Goal: Task Accomplishment & Management: Manage account settings

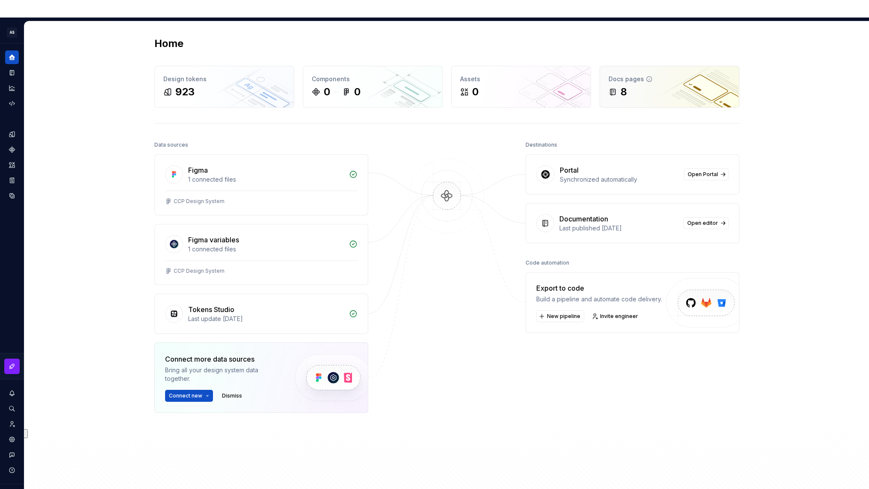
click at [675, 75] on div "Docs pages" at bounding box center [670, 79] width 122 height 9
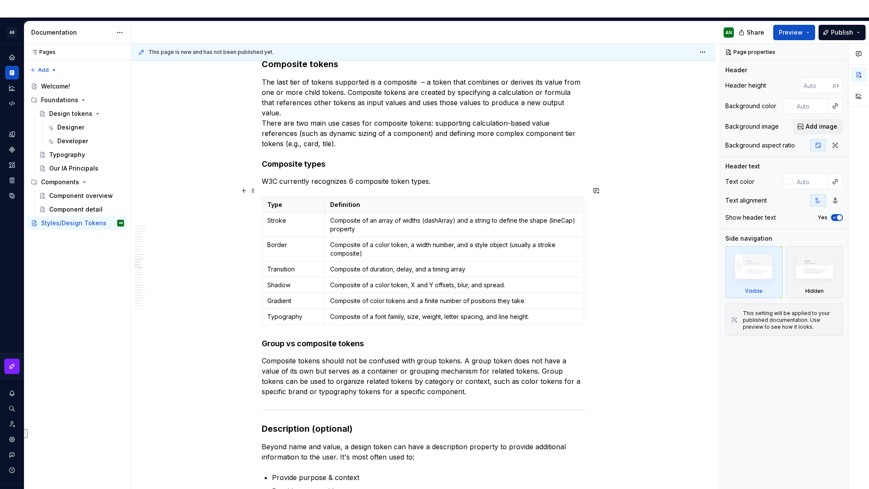
scroll to position [1895, 0]
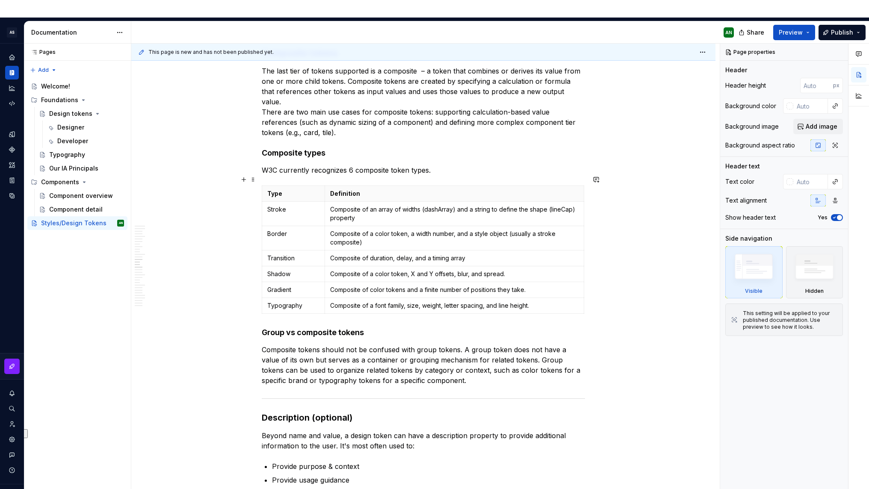
type textarea "*"
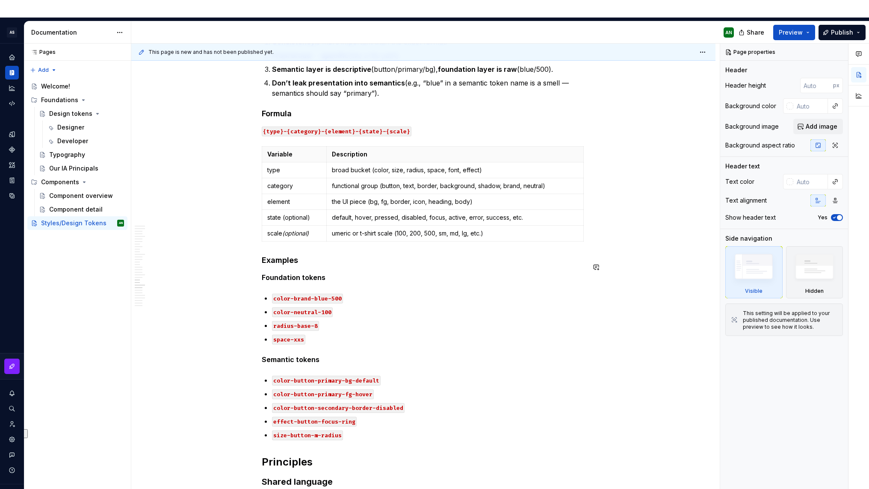
scroll to position [2577, 0]
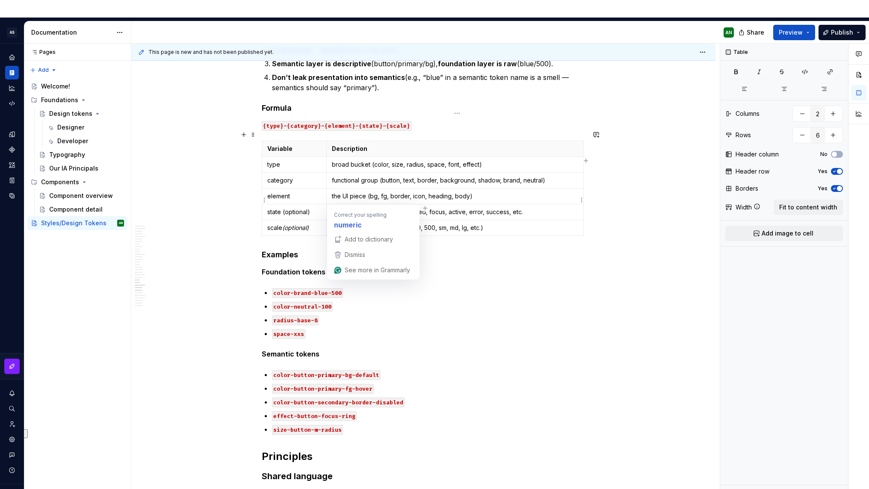
click at [332, 220] on td "umeric or t-shirt scale (100, 200, 500, sm, md, lg, etc.)" at bounding box center [454, 228] width 257 height 16
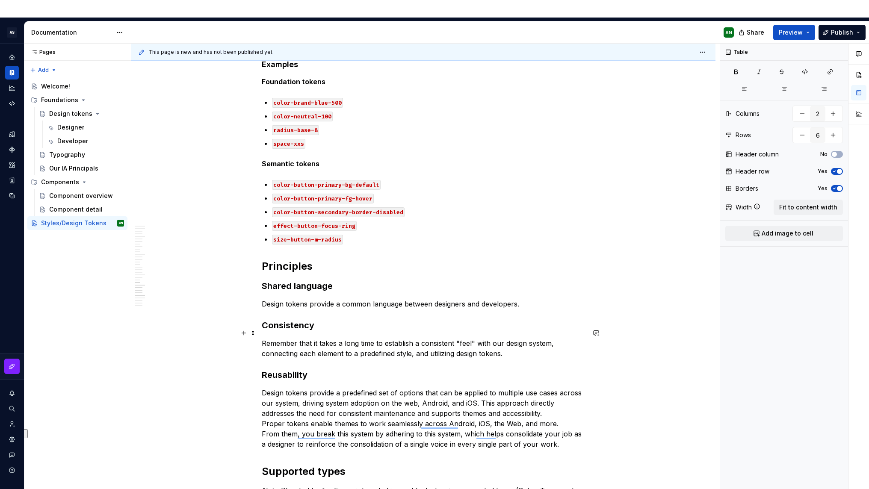
scroll to position [2790, 0]
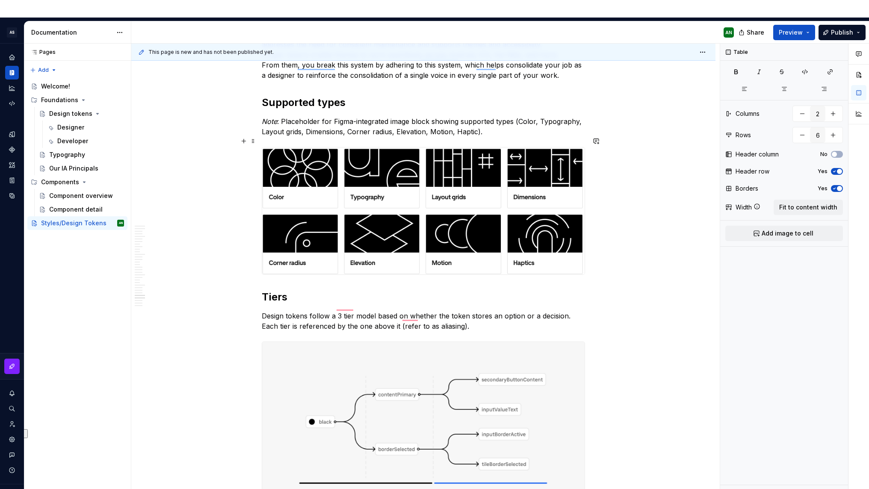
click at [364, 148] on img "To enrich screen reader interactions, please activate Accessibility in Grammarl…" at bounding box center [423, 211] width 323 height 127
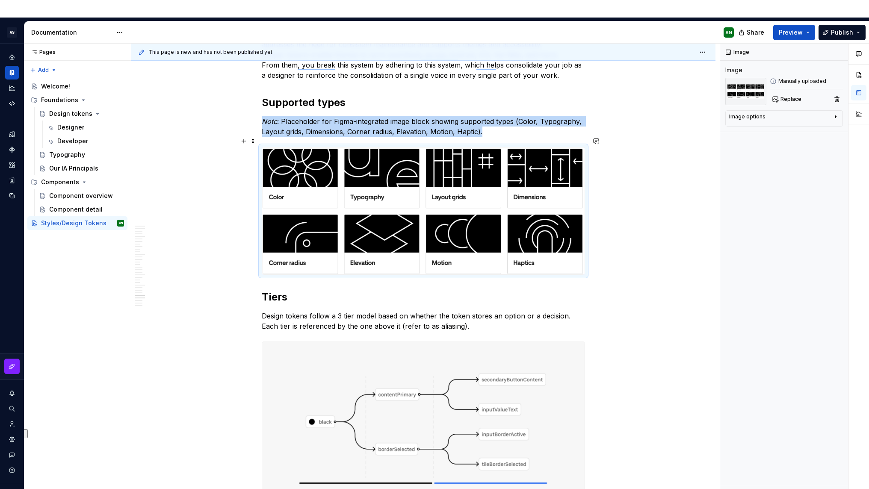
click at [379, 220] on img "To enrich screen reader interactions, please activate Accessibility in Grammarl…" at bounding box center [423, 211] width 323 height 127
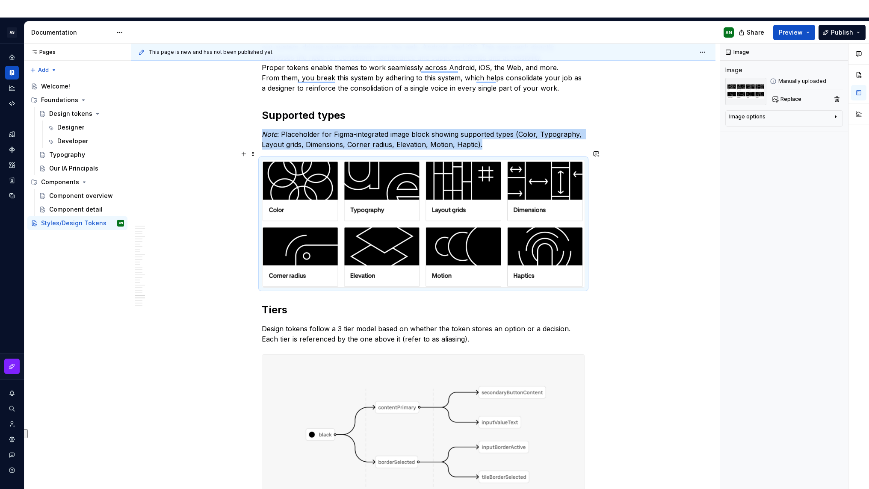
scroll to position [3114, 0]
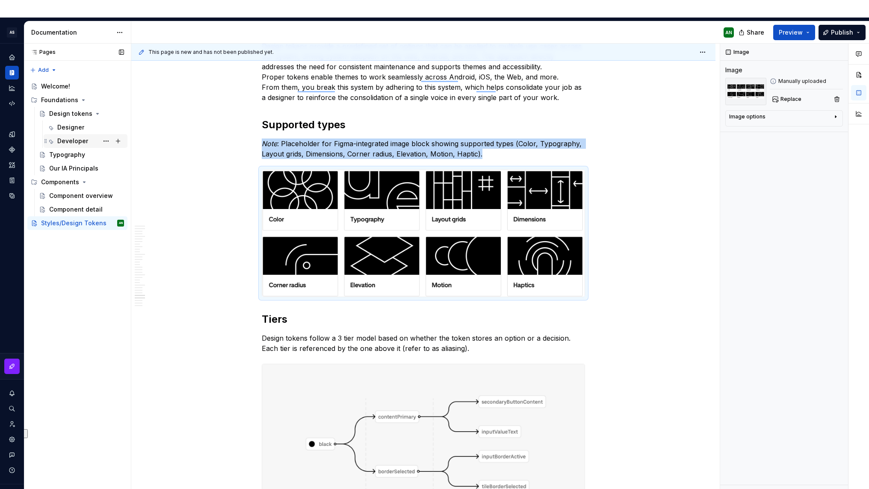
click at [68, 137] on div "Developer" at bounding box center [72, 141] width 31 height 9
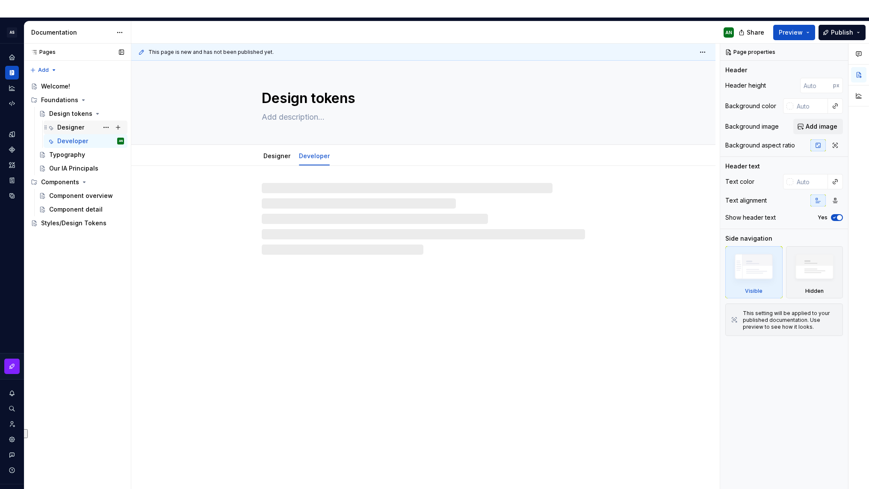
click at [70, 123] on div "Designer" at bounding box center [70, 127] width 27 height 9
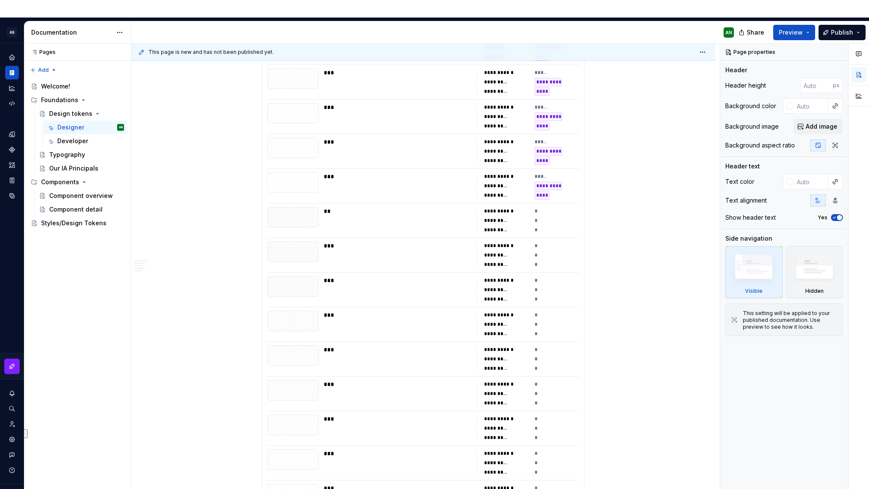
scroll to position [2364, 0]
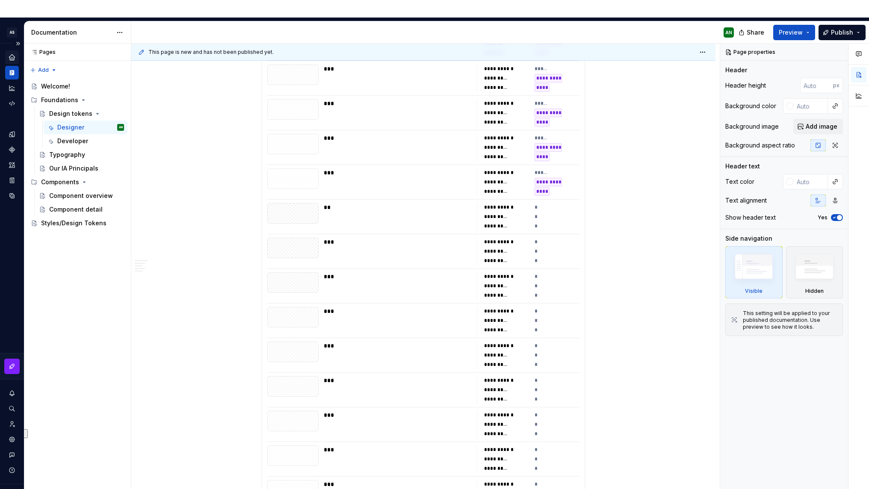
click at [14, 54] on icon "Home" at bounding box center [12, 57] width 6 height 6
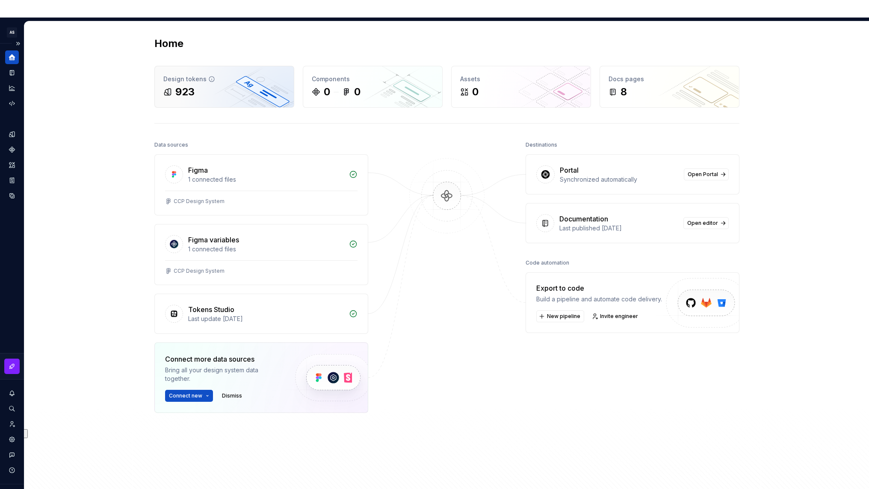
click at [175, 85] on div "923" at bounding box center [184, 92] width 19 height 14
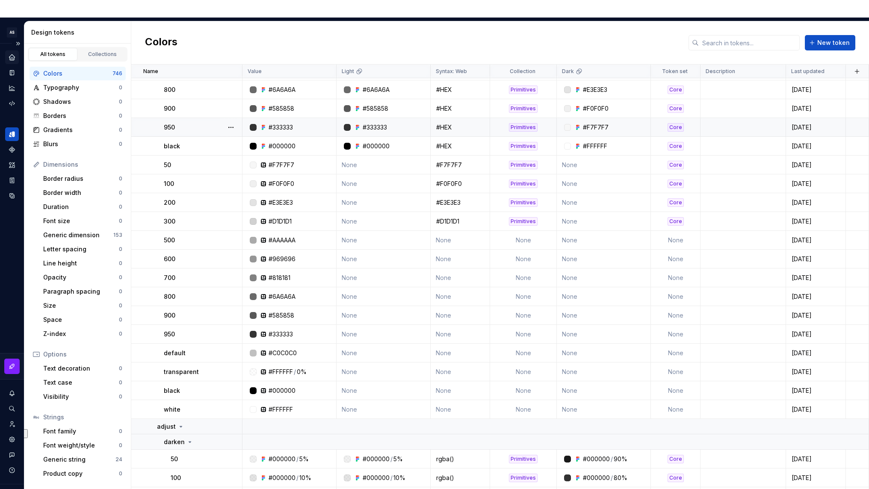
scroll to position [274, 0]
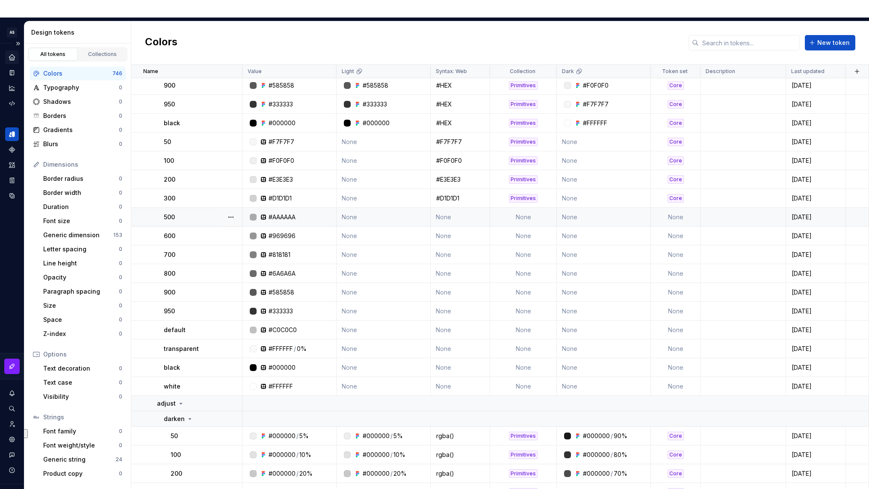
click at [525, 208] on td "None" at bounding box center [523, 217] width 67 height 19
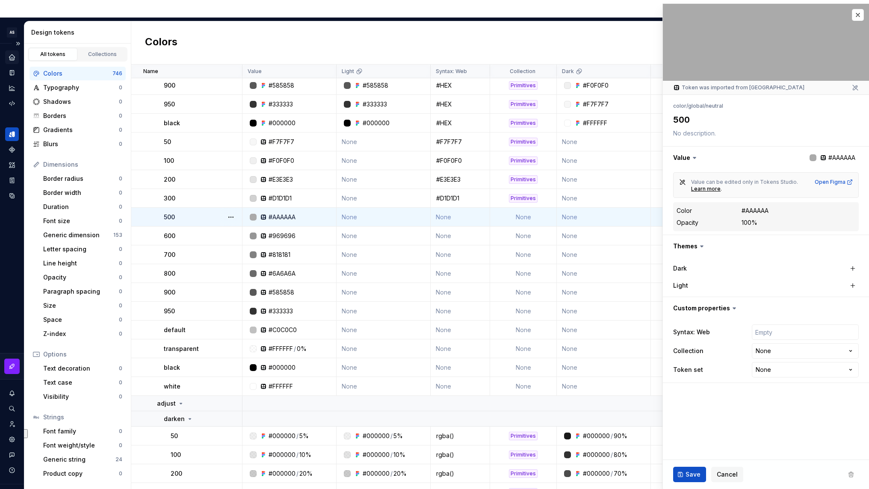
type textarea "*"
click at [790, 351] on html "AS Aria Design System AN Design system data Design tokens All tokens Collection…" at bounding box center [434, 244] width 869 height 489
select select "**********"
type textarea "*"
click at [795, 368] on html "AS Aria Design System AN Design system data Design tokens All tokens Collection…" at bounding box center [434, 244] width 869 height 489
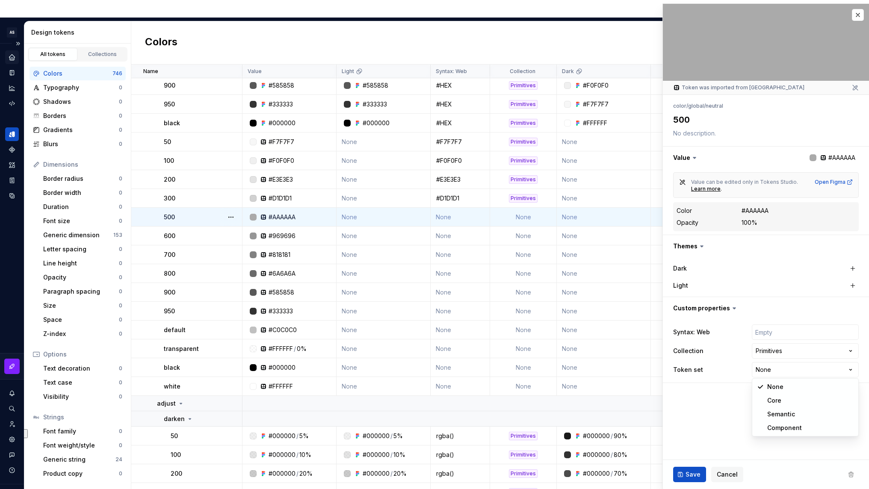
select select "**********"
click at [792, 332] on input "text" at bounding box center [805, 332] width 107 height 15
type textarea "*"
type input "#"
type textarea "*"
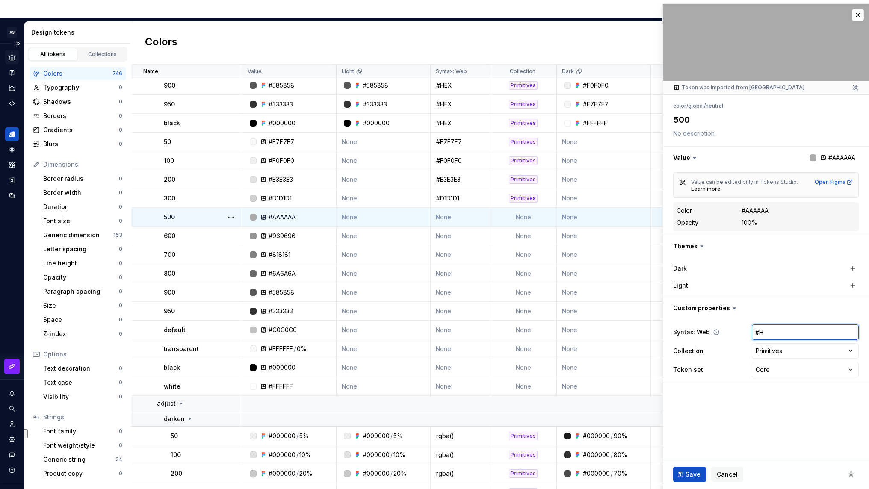
type input "#HE"
type textarea "*"
type input "#HEX"
click at [693, 473] on span "Save" at bounding box center [693, 475] width 15 height 9
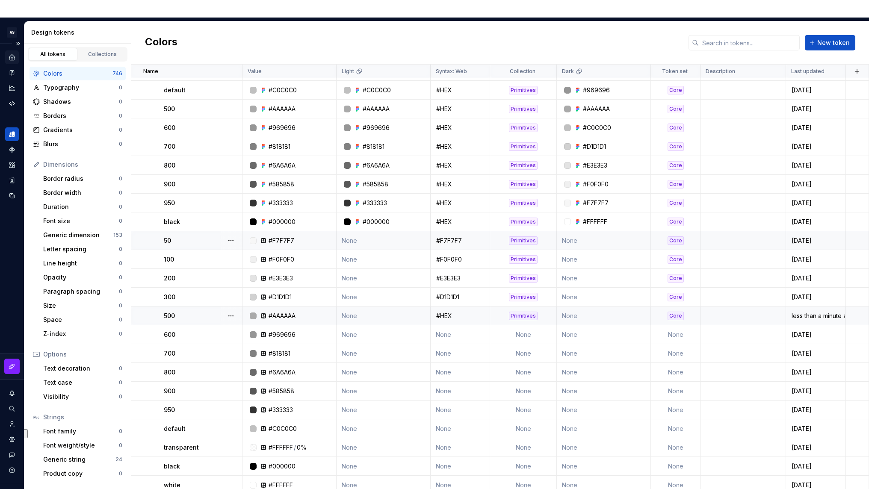
scroll to position [169, 0]
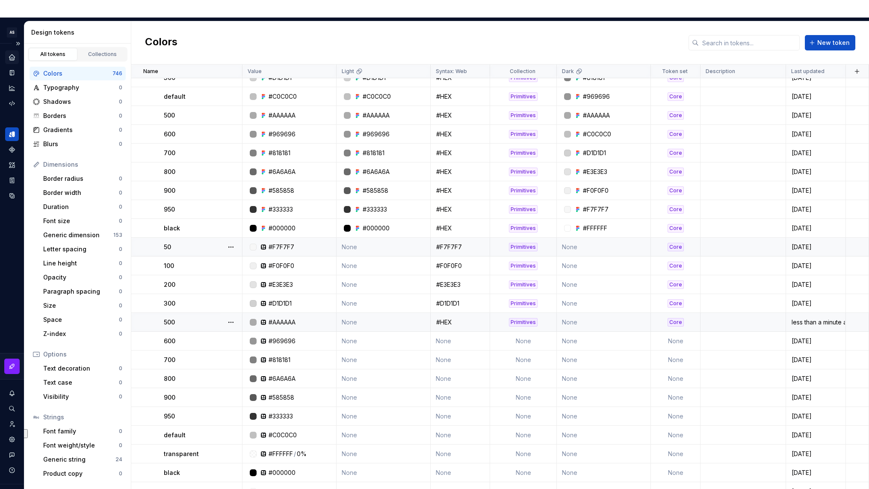
click at [477, 243] on div "#F7F7F7" at bounding box center [460, 247] width 58 height 9
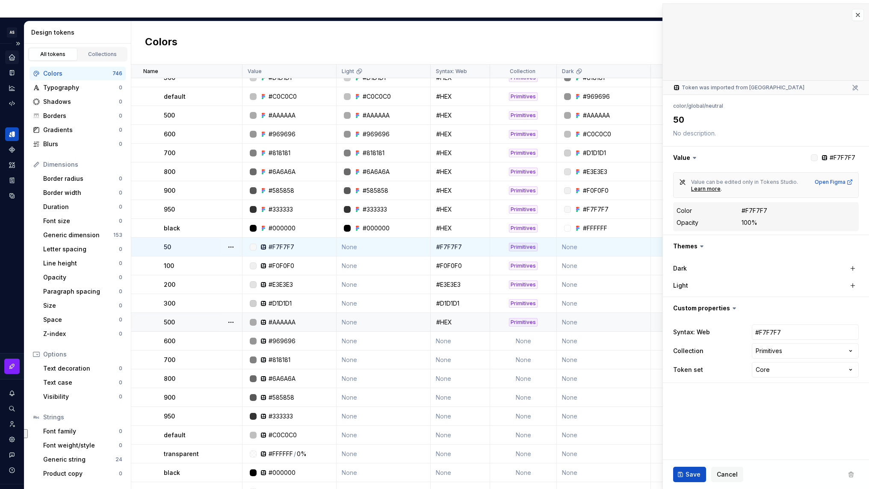
click at [817, 157] on div at bounding box center [814, 157] width 7 height 7
click at [854, 288] on button "button" at bounding box center [853, 286] width 12 height 12
click at [851, 267] on button "button" at bounding box center [853, 269] width 12 height 12
type textarea "*"
click at [824, 265] on button "#F7F7F7" at bounding box center [810, 268] width 68 height 15
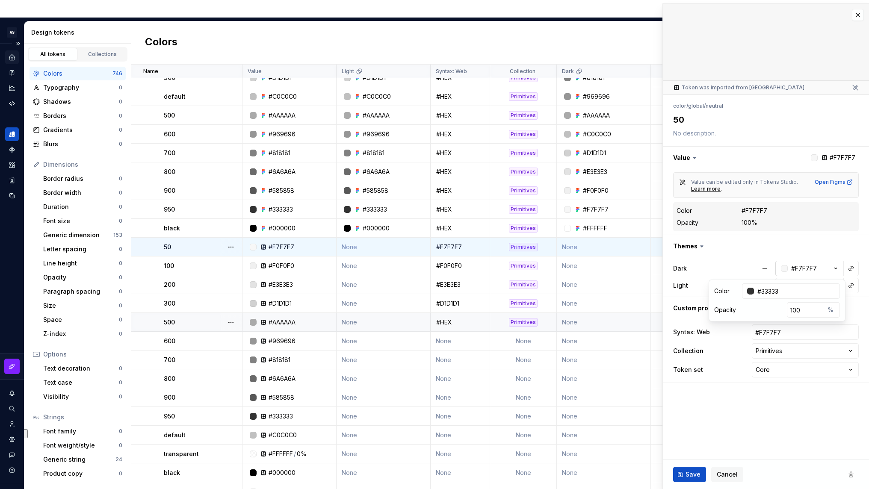
type input "#333333"
click at [830, 235] on button "button" at bounding box center [766, 246] width 206 height 22
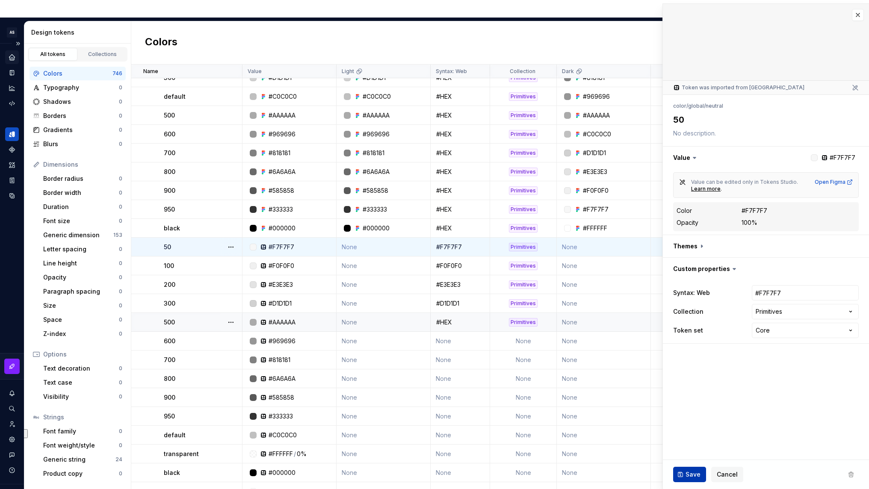
click at [685, 472] on button "Save" at bounding box center [689, 474] width 33 height 15
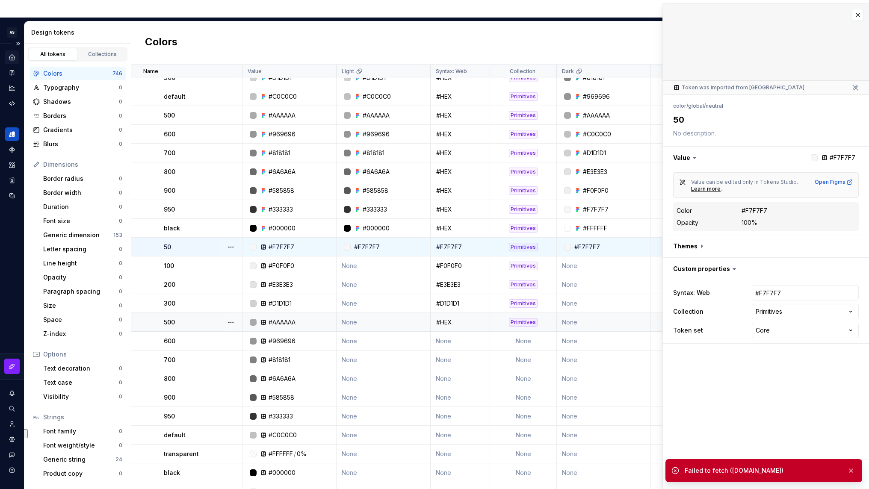
click at [786, 295] on input "#F7F7F7" at bounding box center [805, 292] width 107 height 15
paste input "HEX"
type textarea "*"
type input "#HEX"
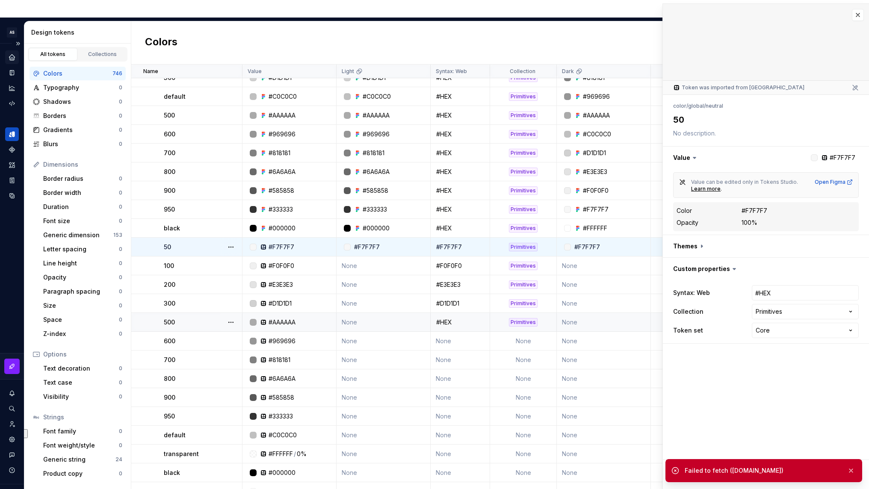
click at [761, 424] on fieldset "**********" at bounding box center [766, 247] width 206 height 486
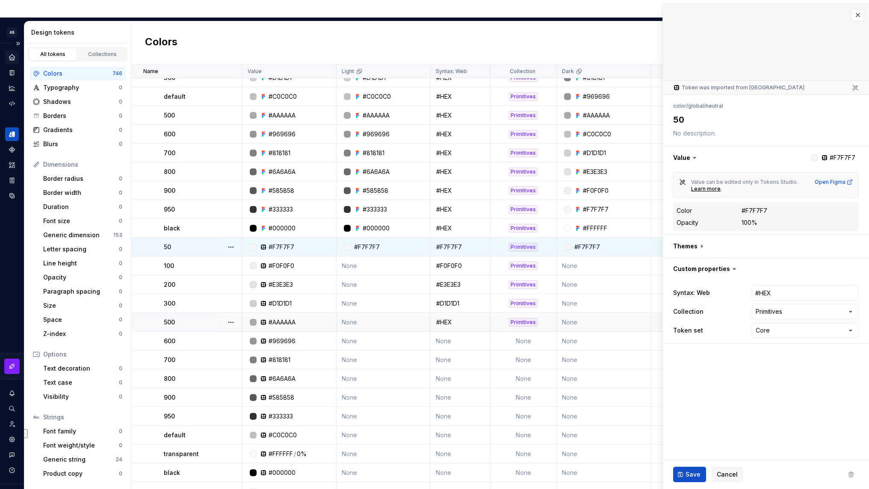
drag, startPoint x: 761, startPoint y: 424, endPoint x: 854, endPoint y: 470, distance: 103.1
click at [769, 426] on fieldset "**********" at bounding box center [766, 247] width 206 height 486
click at [854, 470] on span at bounding box center [851, 474] width 15 height 15
click at [690, 473] on span "Save" at bounding box center [693, 475] width 15 height 9
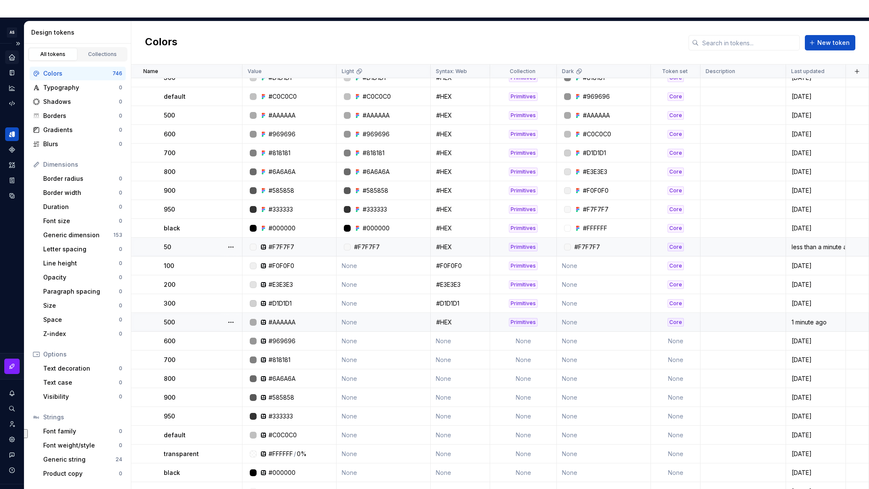
click at [618, 238] on td "#F7F7F7" at bounding box center [604, 247] width 94 height 19
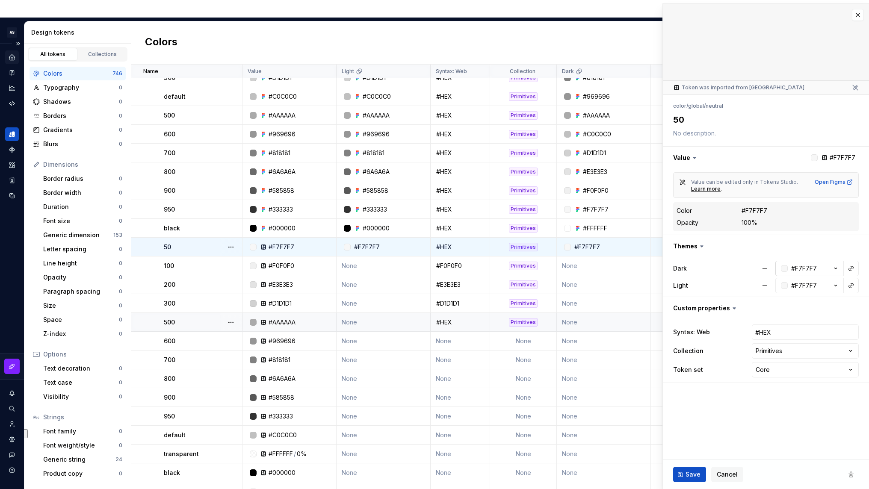
type textarea "*"
click at [820, 268] on button "#F7F7F7" at bounding box center [810, 268] width 68 height 15
type input "#333333"
click at [815, 252] on button "button" at bounding box center [766, 246] width 206 height 22
click at [816, 252] on button "button" at bounding box center [766, 246] width 206 height 22
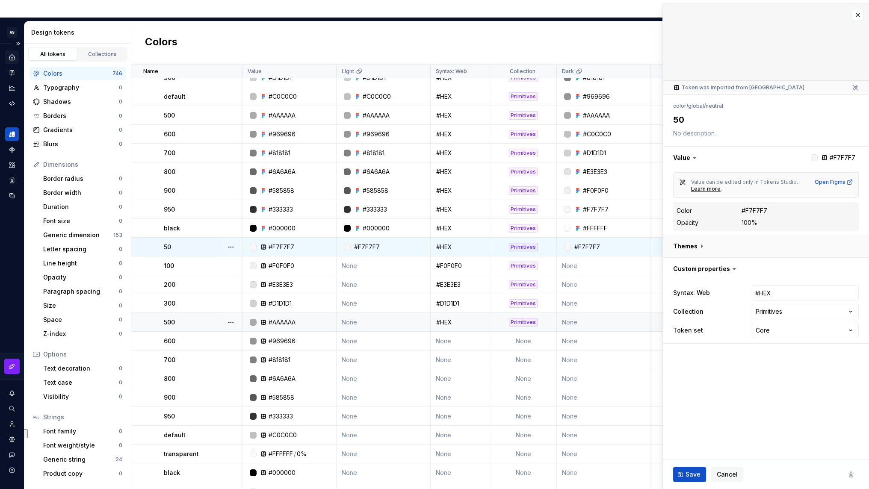
type textarea "*"
click at [815, 263] on button "#F7F7F7" at bounding box center [810, 268] width 68 height 15
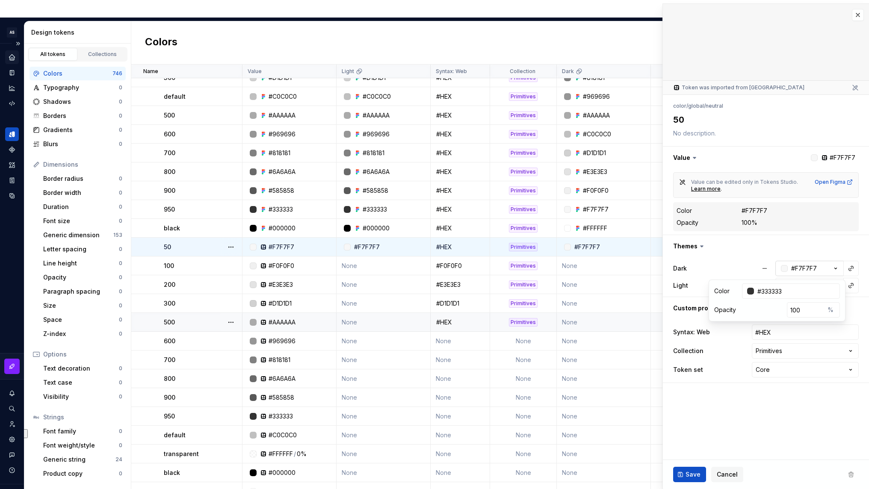
type input "#333333"
click at [690, 474] on span "Save" at bounding box center [693, 475] width 15 height 9
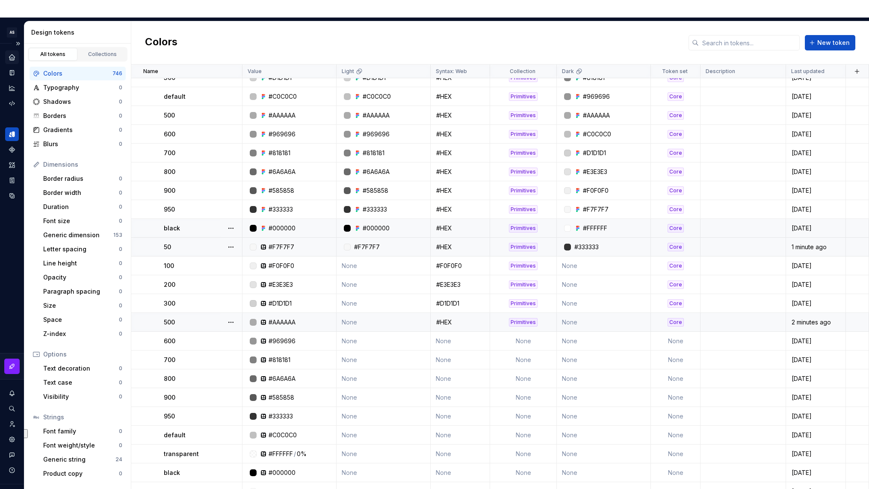
click at [628, 224] on div "#FFFFFF" at bounding box center [607, 228] width 88 height 9
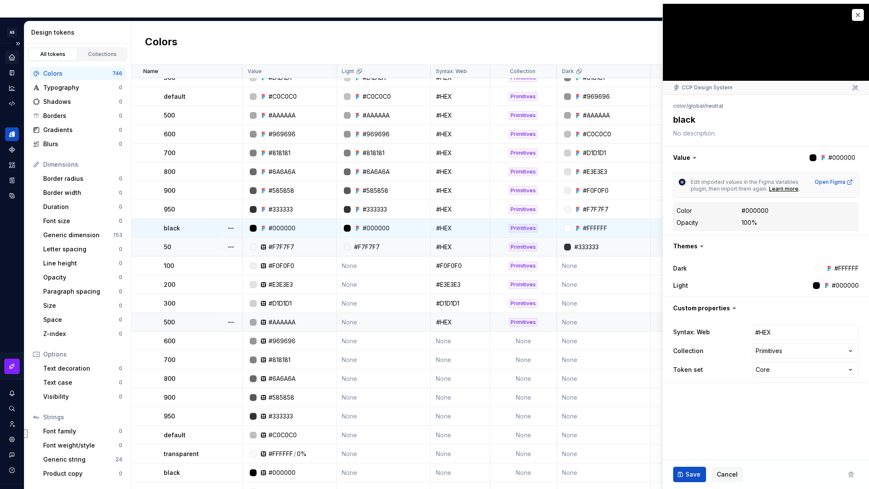
click at [852, 268] on div "#FFFFFF" at bounding box center [847, 268] width 24 height 9
click at [846, 268] on div "#FFFFFF" at bounding box center [847, 268] width 24 height 9
click at [800, 266] on div "Dark #FFFFFF" at bounding box center [766, 268] width 186 height 9
click at [681, 267] on label "Dark" at bounding box center [680, 268] width 14 height 9
click at [682, 267] on label "Dark" at bounding box center [680, 268] width 14 height 9
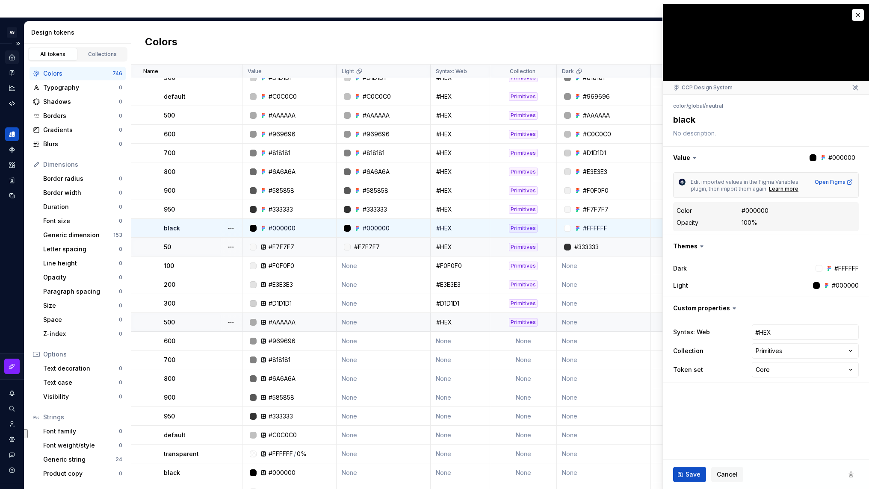
click at [682, 267] on label "Dark" at bounding box center [680, 268] width 14 height 9
click at [823, 269] on div "#FFFFFF" at bounding box center [836, 268] width 45 height 9
click at [835, 270] on div "#FFFFFF" at bounding box center [847, 268] width 24 height 9
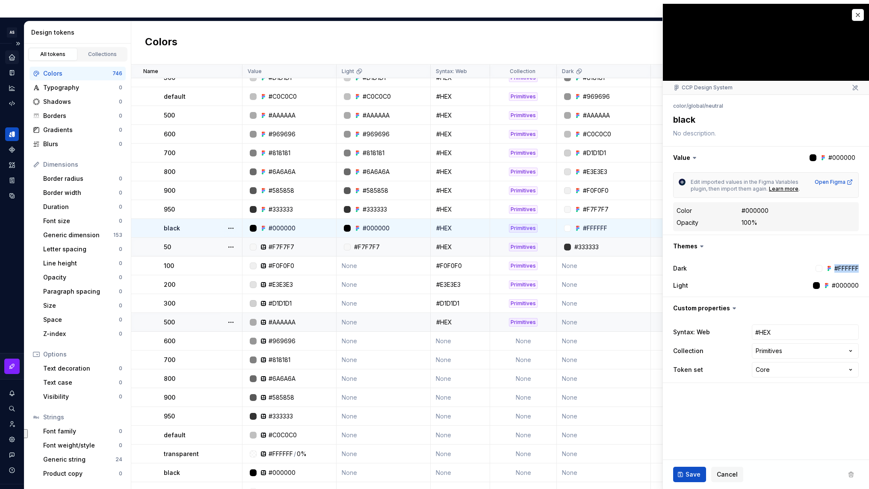
click at [835, 270] on div "#FFFFFF" at bounding box center [847, 268] width 24 height 9
drag, startPoint x: 835, startPoint y: 270, endPoint x: 802, endPoint y: 270, distance: 32.9
click at [824, 270] on div "#FFFFFF" at bounding box center [836, 268] width 45 height 9
click at [768, 268] on div "Dark #FFFFFF" at bounding box center [766, 268] width 186 height 9
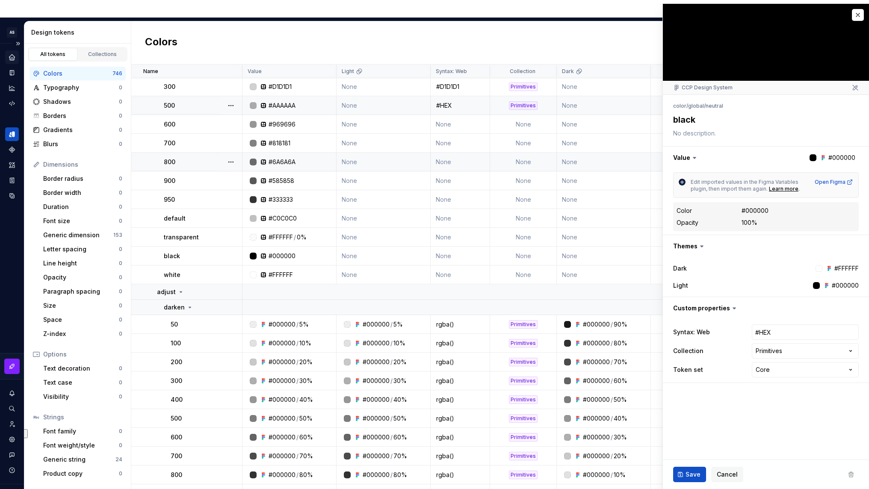
scroll to position [588, 0]
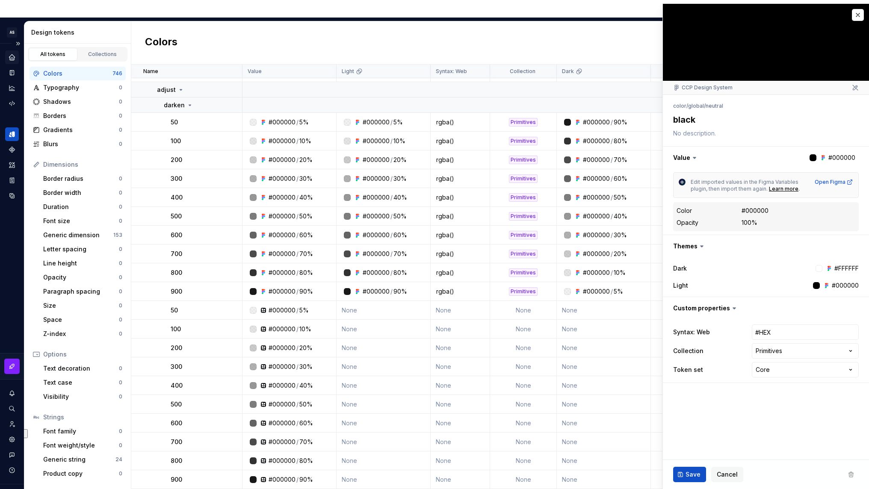
type textarea "*"
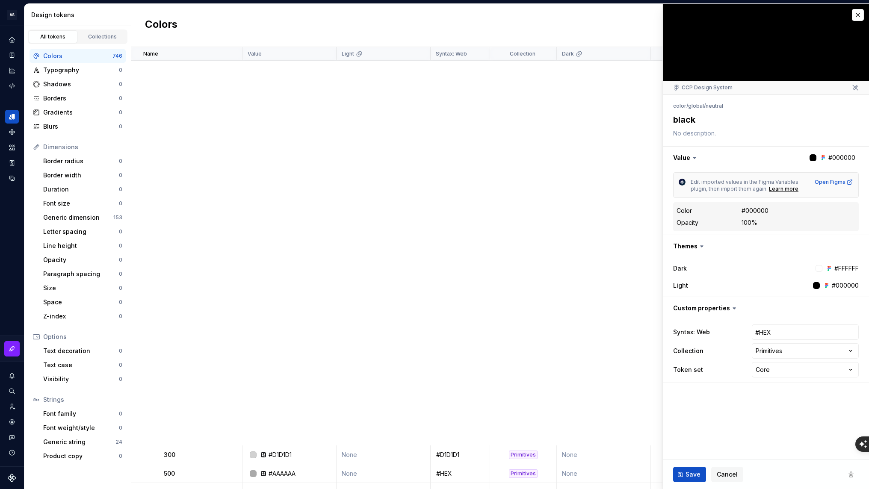
scroll to position [588, 0]
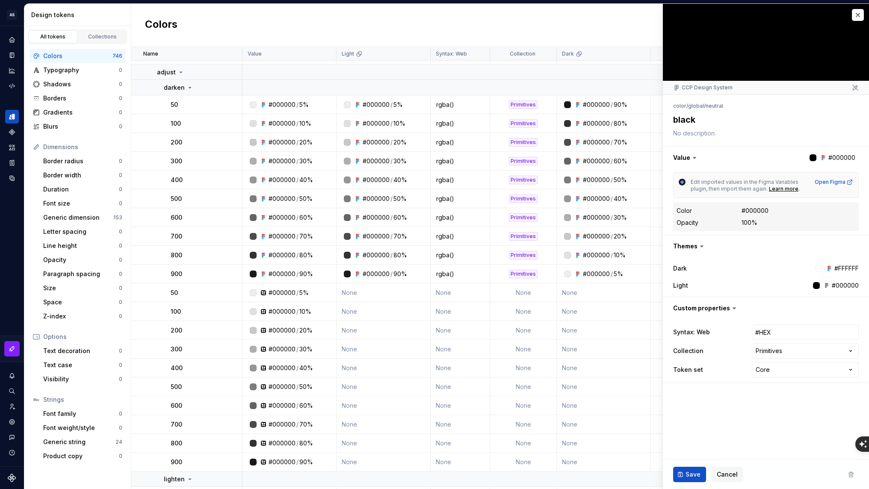
type textarea "*"
